Goal: Task Accomplishment & Management: Manage account settings

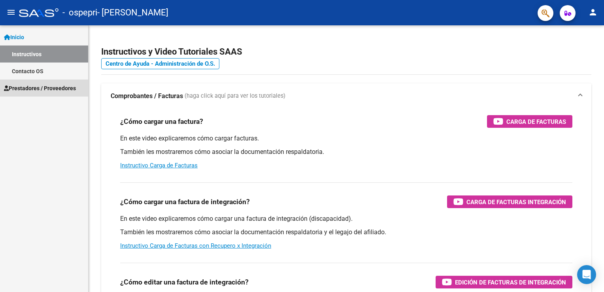
click at [36, 87] on span "Prestadores / Proveedores" at bounding box center [40, 88] width 72 height 9
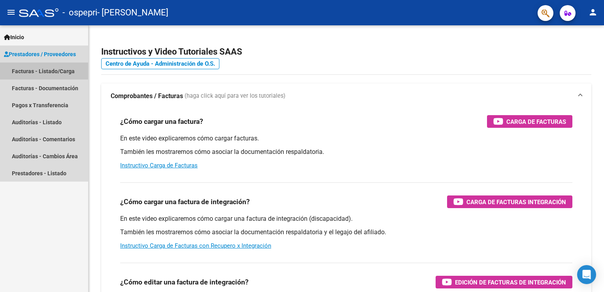
click at [39, 75] on link "Facturas - Listado/Carga" at bounding box center [44, 70] width 88 height 17
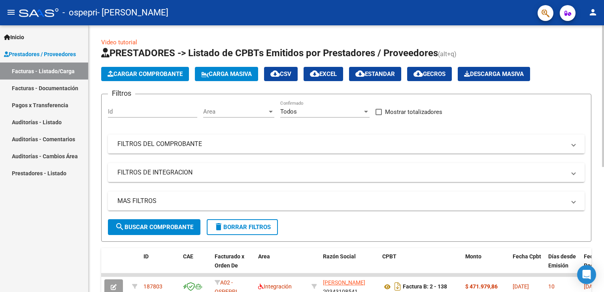
scroll to position [235, 0]
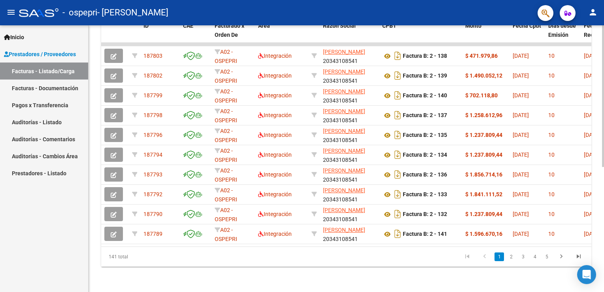
click at [603, 285] on div at bounding box center [603, 158] width 2 height 266
click at [603, 285] on div at bounding box center [603, 221] width 2 height 142
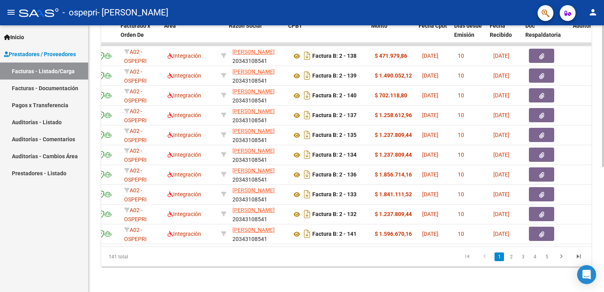
scroll to position [0, 95]
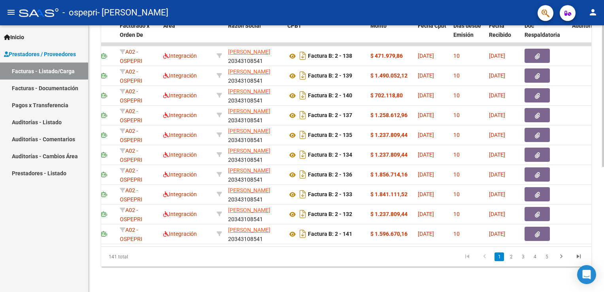
click at [601, 30] on div "Video tutorial PRESTADORES -> Listado de CPBTs Emitidos por Prestadores / Prove…" at bounding box center [347, 43] width 516 height 497
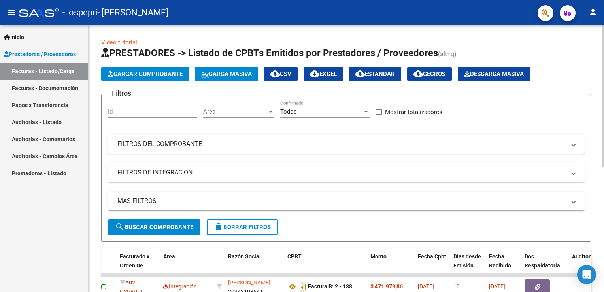
click at [603, 30] on div at bounding box center [603, 158] width 2 height 266
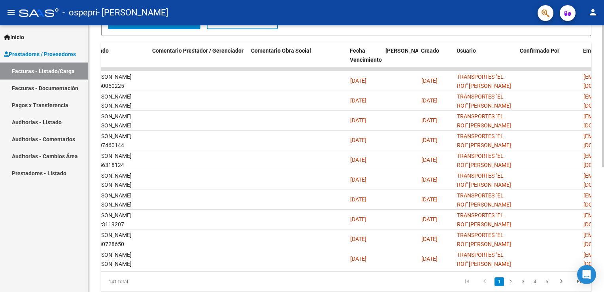
scroll to position [0, 1109]
click at [510, 286] on link "2" at bounding box center [510, 281] width 9 height 9
